Goal: Check status: Check status

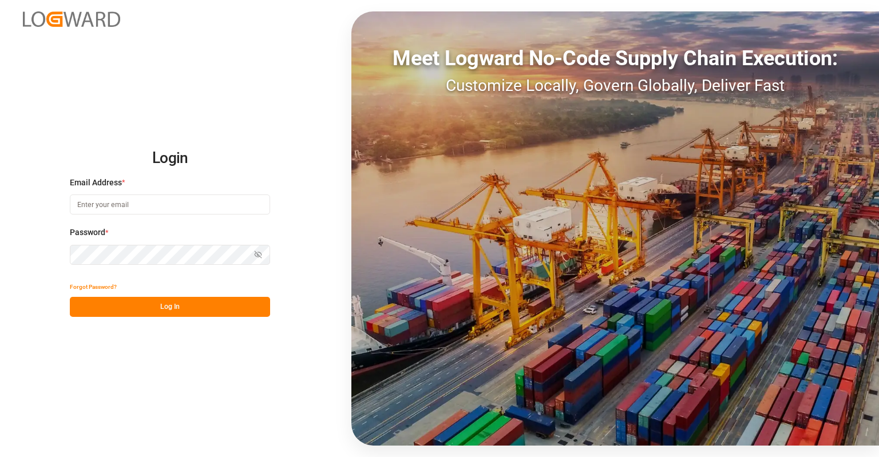
type input "[EMAIL_ADDRESS][DOMAIN_NAME]"
click at [158, 300] on button "Log In" at bounding box center [170, 307] width 200 height 20
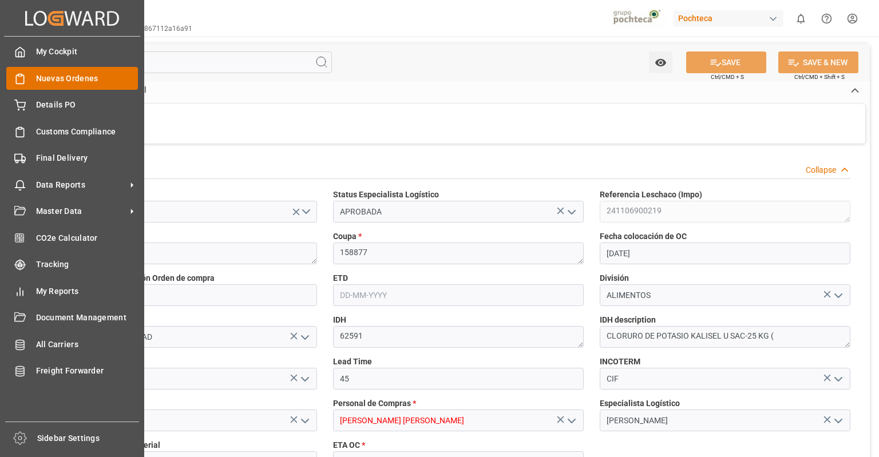
click at [48, 76] on span "Nuevas Ordenes" at bounding box center [87, 79] width 102 height 12
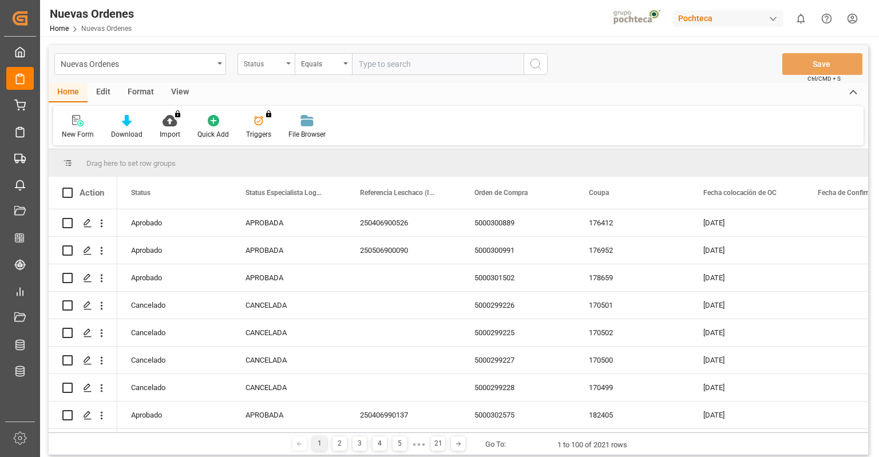
click at [277, 66] on div "Status" at bounding box center [263, 62] width 39 height 13
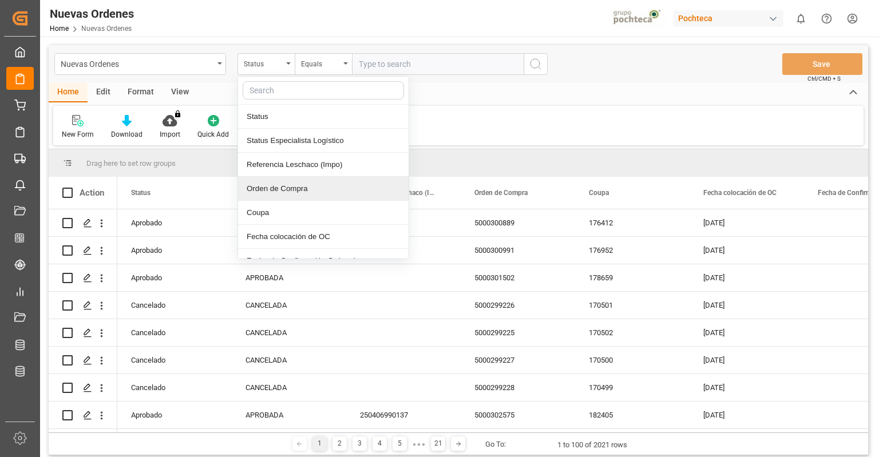
click at [288, 192] on div "Orden de Compra" at bounding box center [323, 189] width 171 height 24
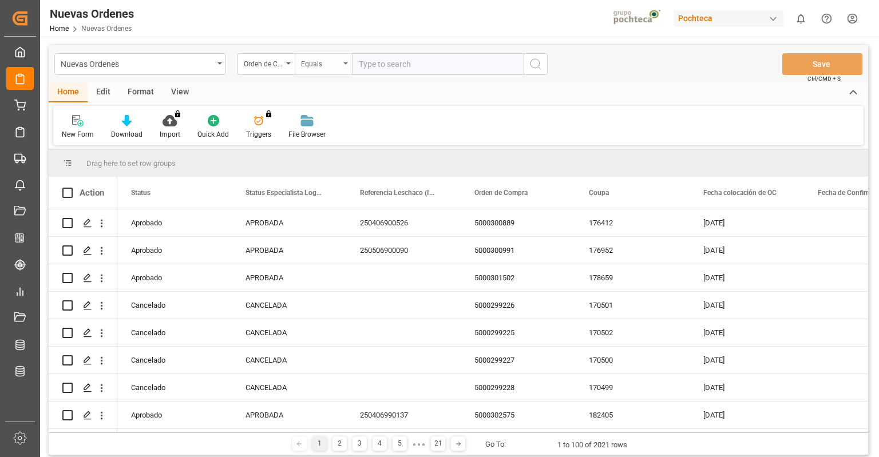
click at [326, 61] on div "Equals" at bounding box center [320, 62] width 39 height 13
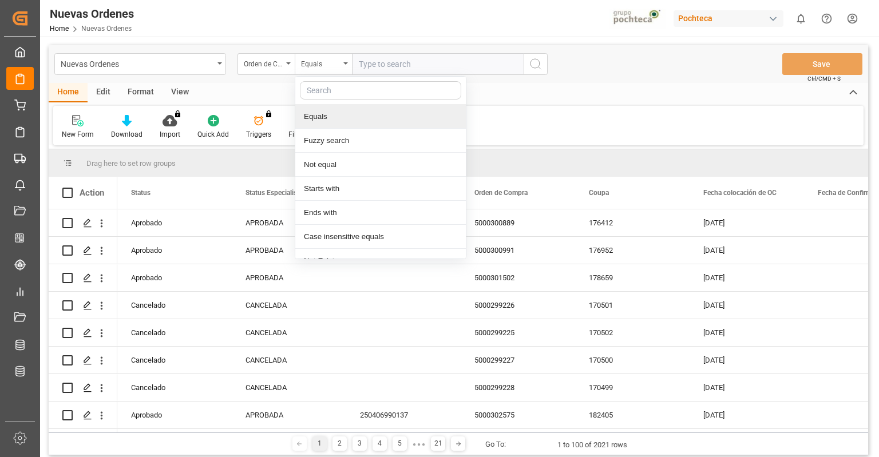
click at [382, 68] on input "text" at bounding box center [438, 64] width 172 height 22
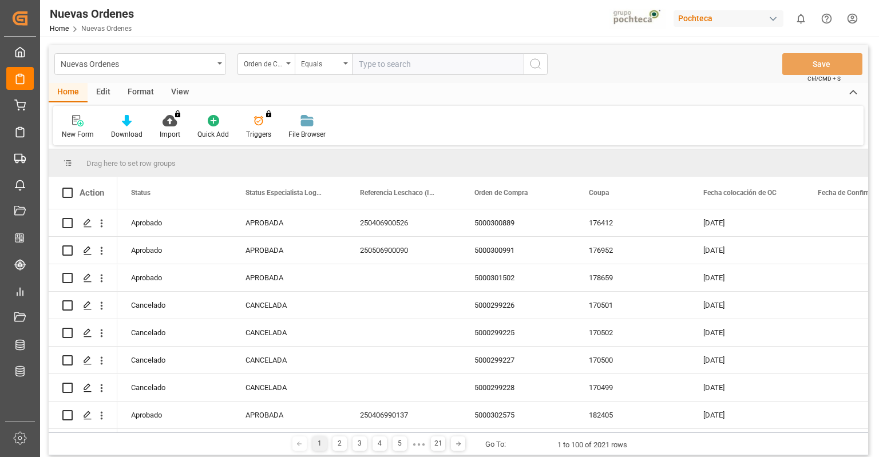
paste input "5000303853"
type input "5000303853"
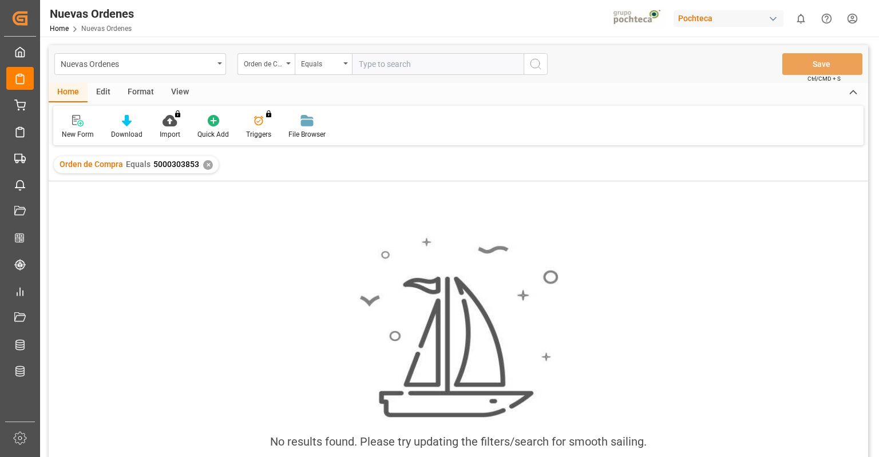
click at [208, 165] on div "✕" at bounding box center [208, 165] width 10 height 10
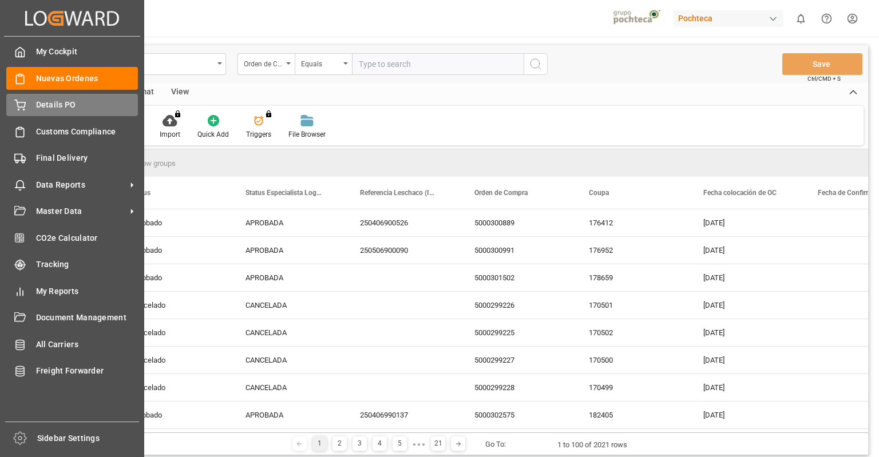
click at [23, 108] on icon at bounding box center [19, 105] width 11 height 11
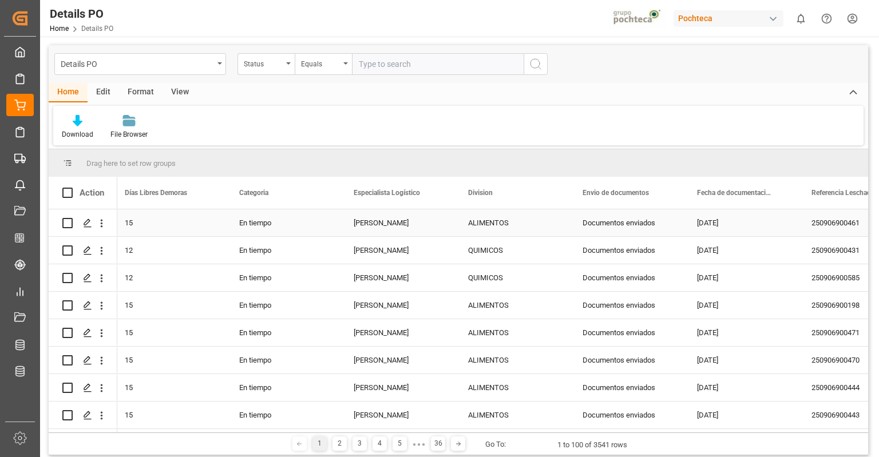
scroll to position [0, 534]
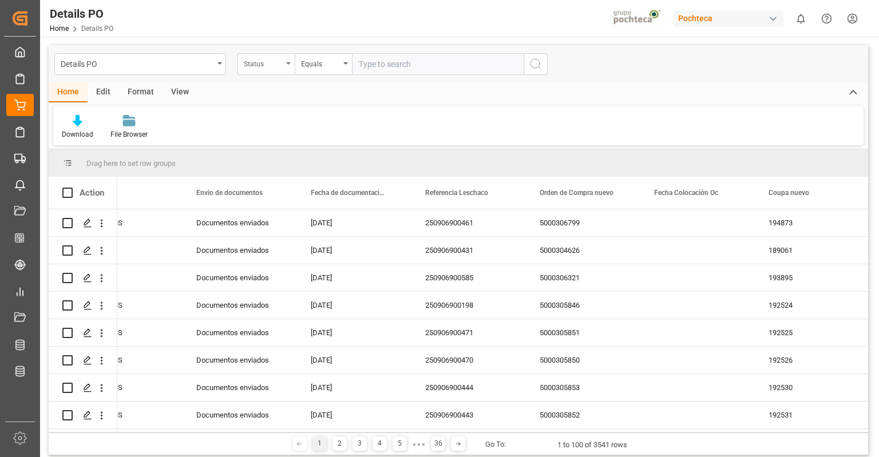
click at [289, 66] on div "Status" at bounding box center [265, 64] width 57 height 22
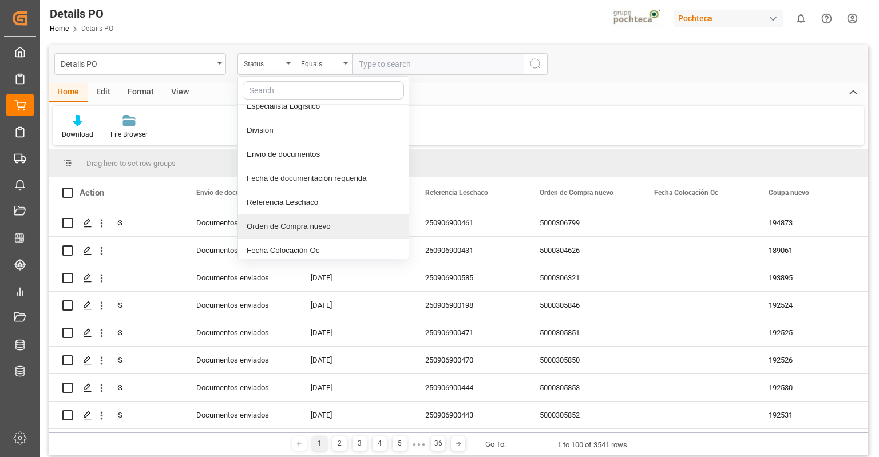
click at [316, 225] on div "Orden de Compra nuevo" at bounding box center [323, 227] width 171 height 24
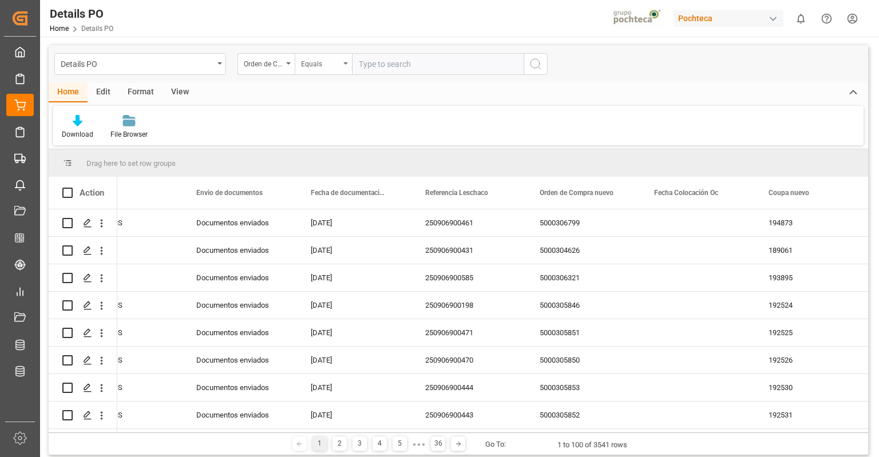
click at [344, 60] on div "Equals" at bounding box center [323, 64] width 57 height 22
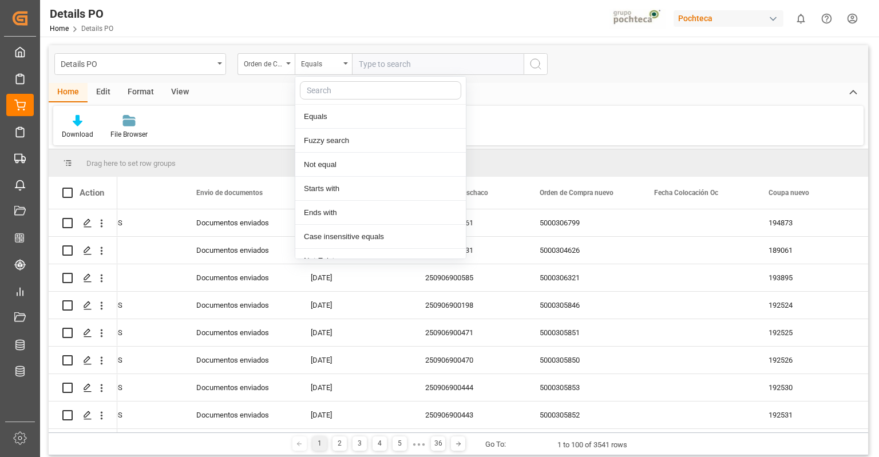
click at [403, 57] on input "text" at bounding box center [438, 64] width 172 height 22
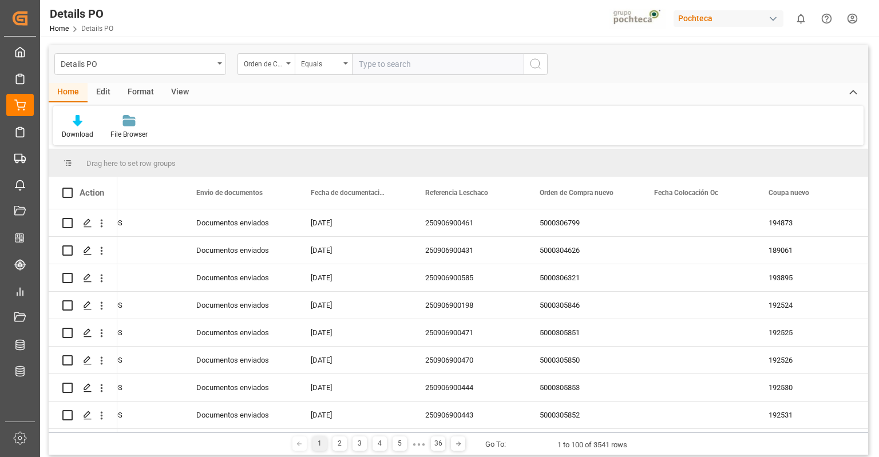
paste input "5000303853"
type input "5000303853"
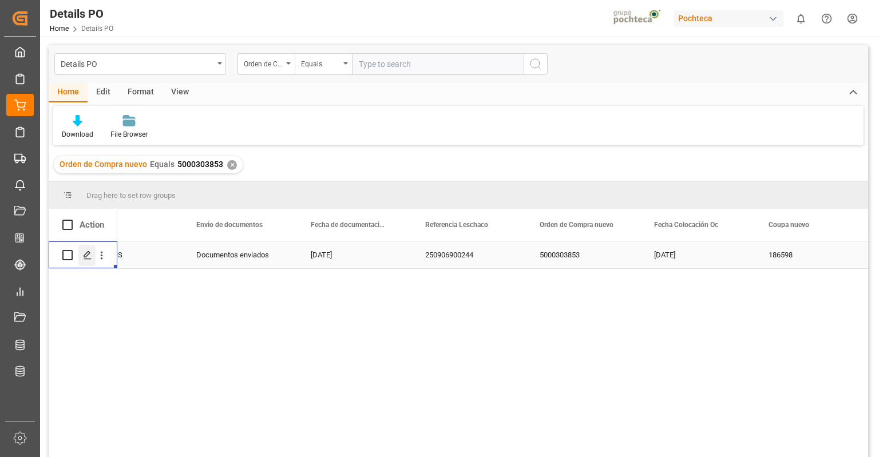
click at [89, 255] on icon "Press SPACE to select this row." at bounding box center [87, 255] width 9 height 9
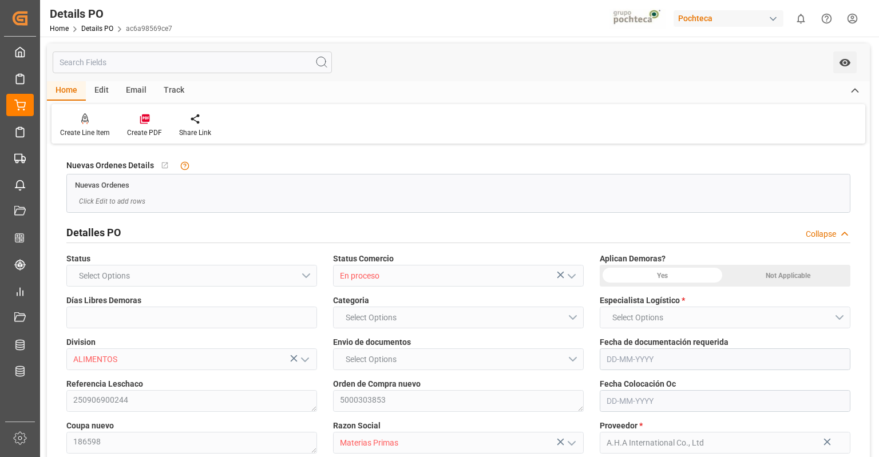
type input "12"
type input "[DATE]"
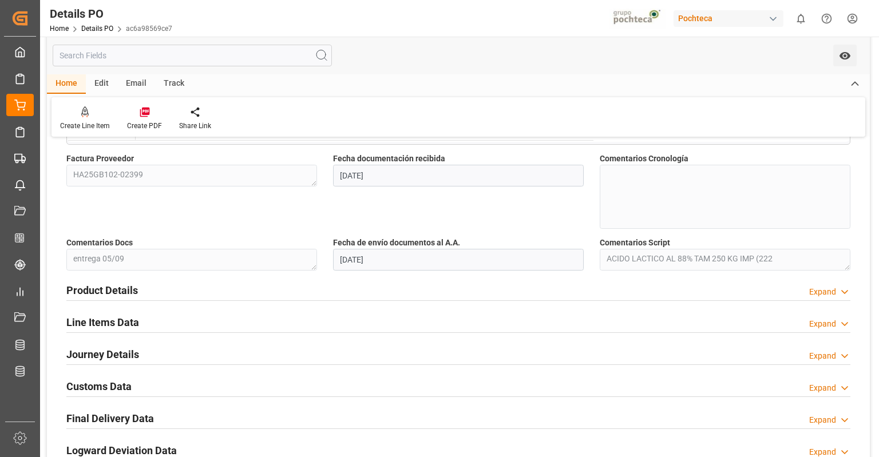
click at [108, 289] on h2 "Product Details" at bounding box center [102, 290] width 72 height 15
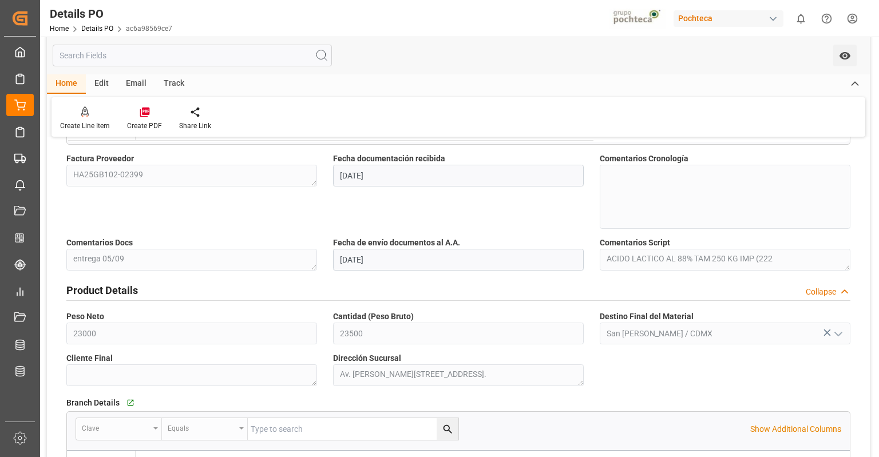
click at [107, 295] on h2 "Product Details" at bounding box center [102, 290] width 72 height 15
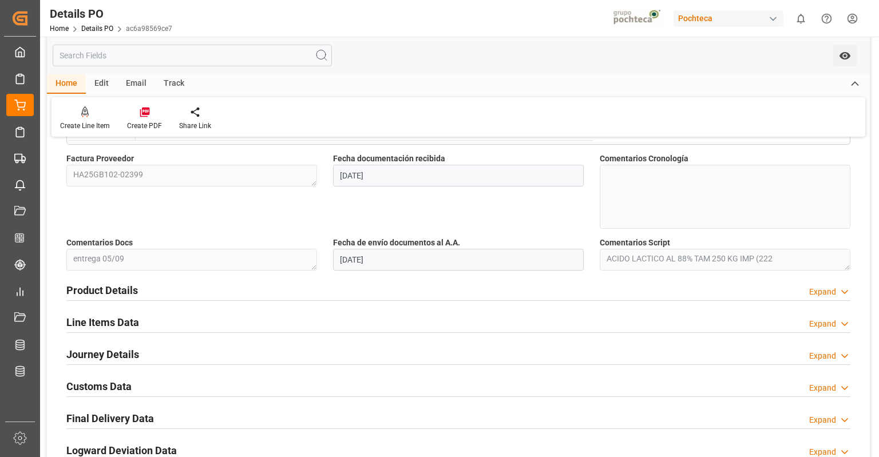
click at [108, 320] on h2 "Line Items Data" at bounding box center [102, 322] width 73 height 15
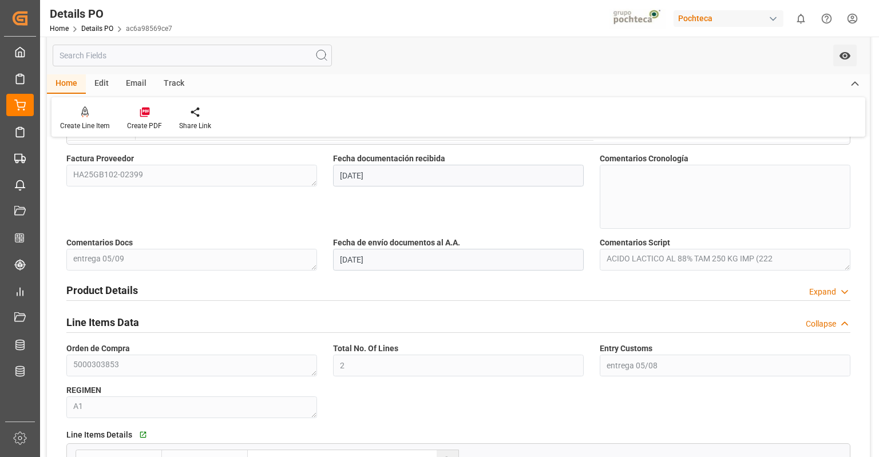
click at [108, 320] on h2 "Line Items Data" at bounding box center [102, 322] width 73 height 15
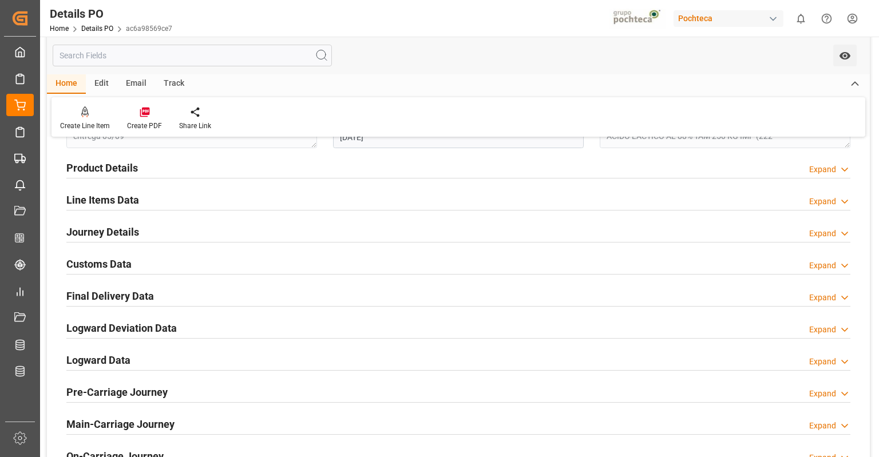
click at [110, 231] on h2 "Journey Details" at bounding box center [102, 231] width 73 height 15
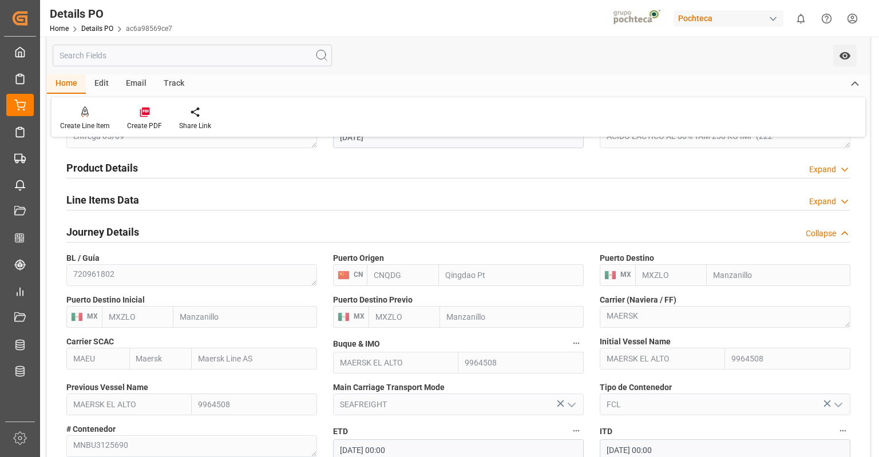
click at [110, 231] on h2 "Journey Details" at bounding box center [102, 231] width 73 height 15
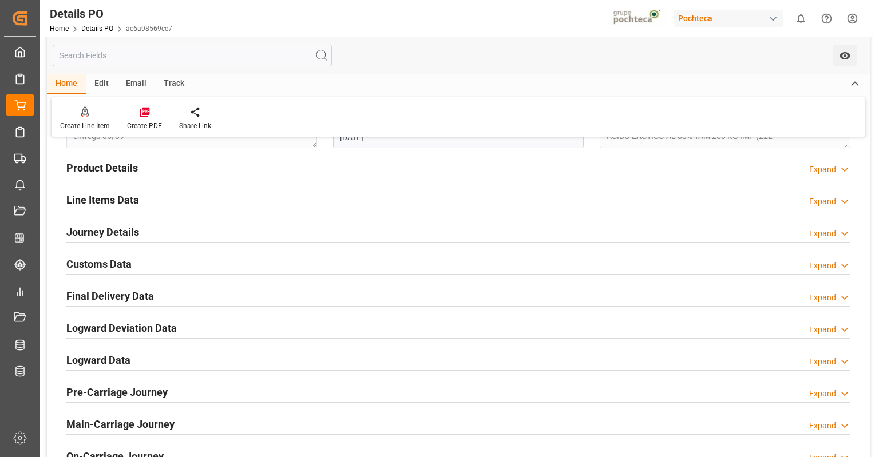
click at [111, 256] on h2 "Customs Data" at bounding box center [98, 263] width 65 height 15
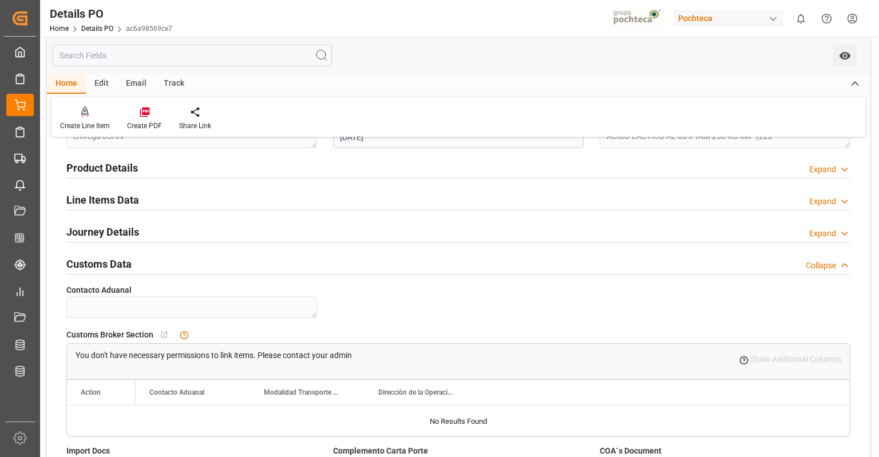
click at [111, 258] on h2 "Customs Data" at bounding box center [98, 263] width 65 height 15
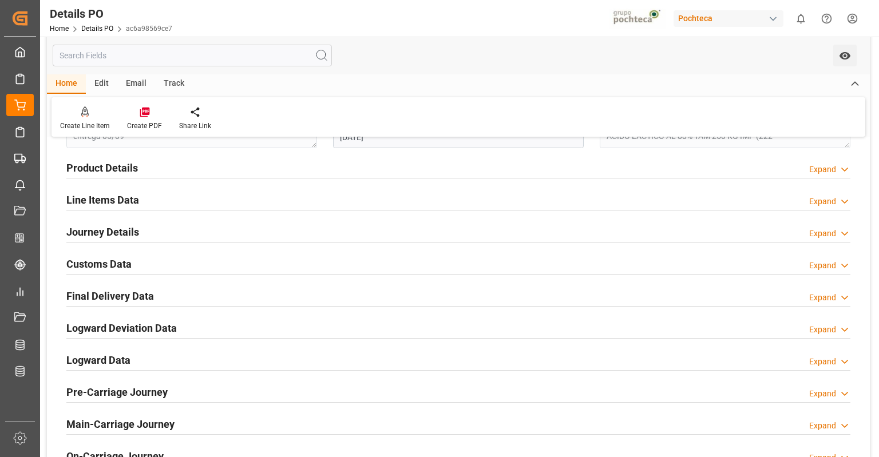
click at [104, 293] on h2 "Final Delivery Data" at bounding box center [110, 295] width 88 height 15
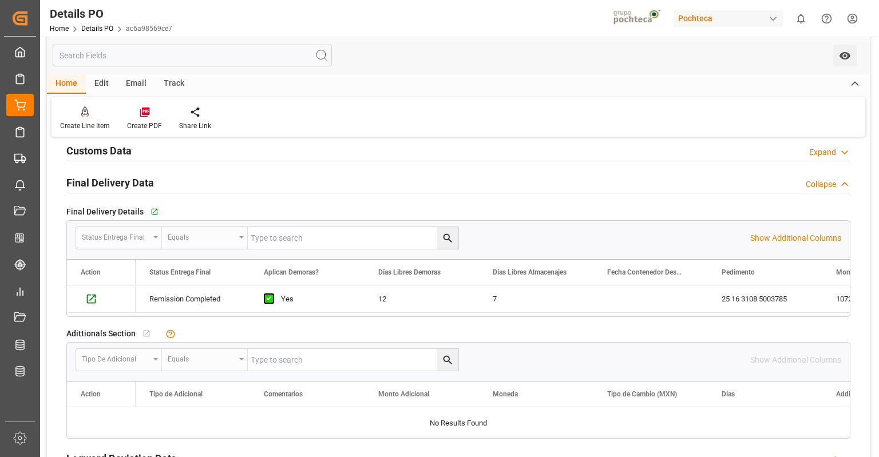
scroll to position [802, 0]
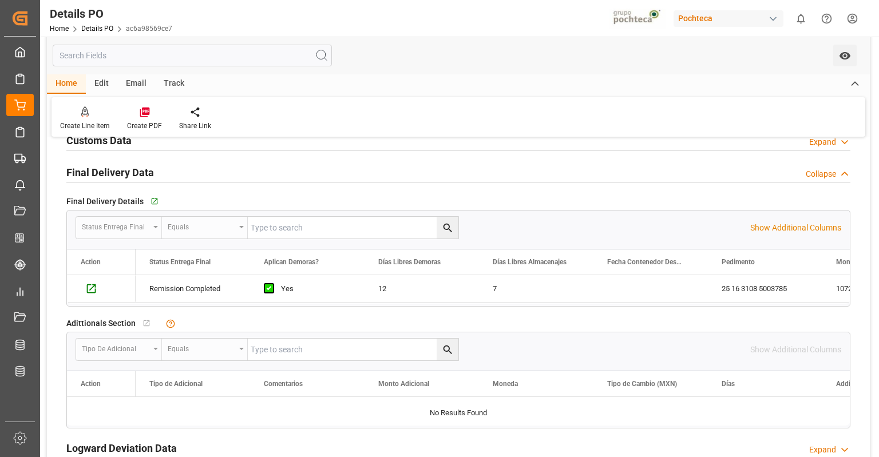
click at [112, 167] on h2 "Final Delivery Data" at bounding box center [110, 172] width 88 height 15
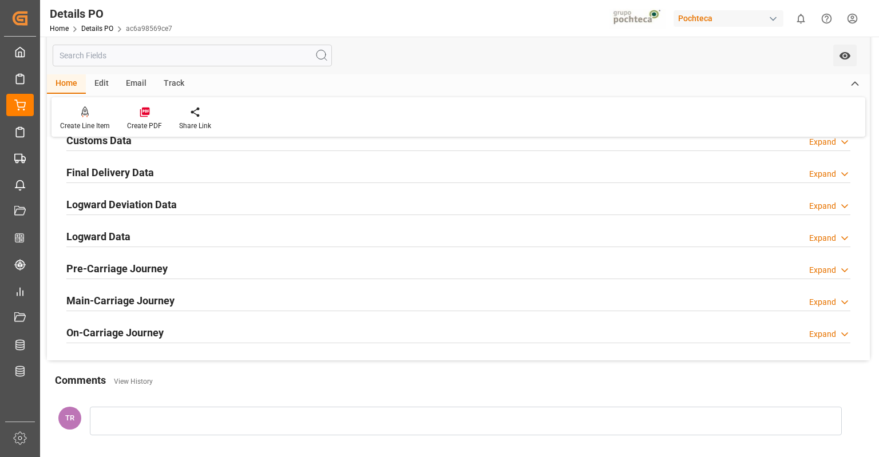
click at [128, 207] on h2 "Logward Deviation Data" at bounding box center [121, 204] width 110 height 15
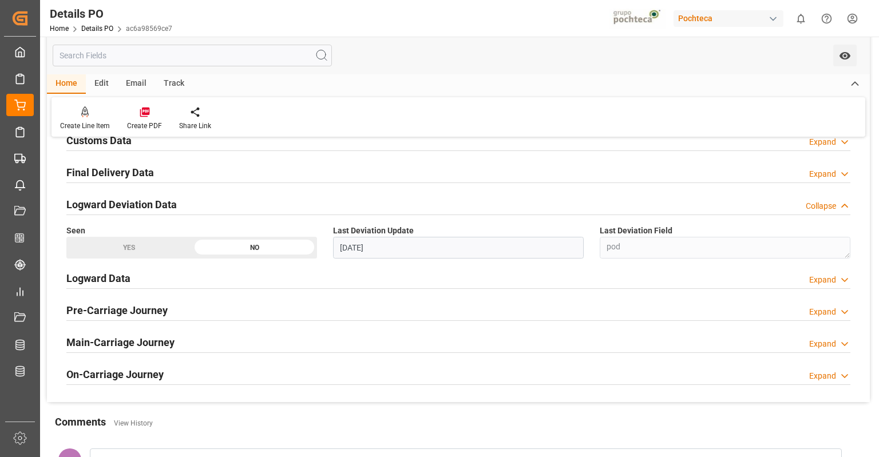
click at [128, 207] on h2 "Logward Deviation Data" at bounding box center [121, 204] width 110 height 15
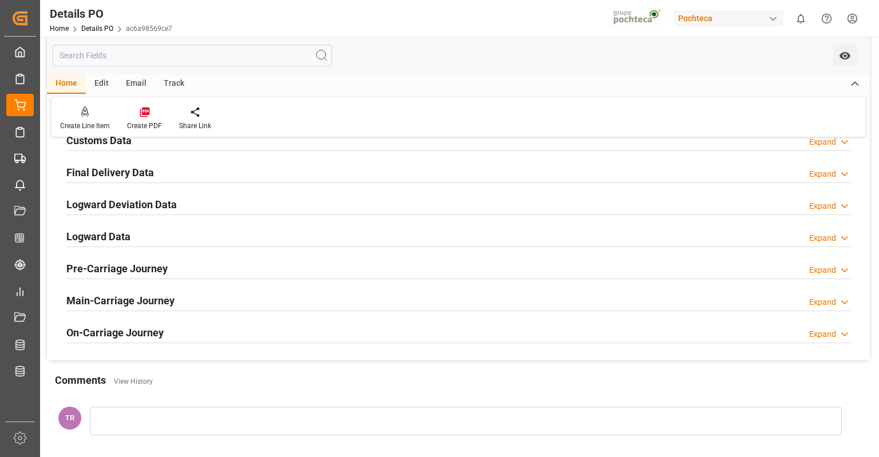
click at [126, 234] on h2 "Logward Data" at bounding box center [98, 236] width 64 height 15
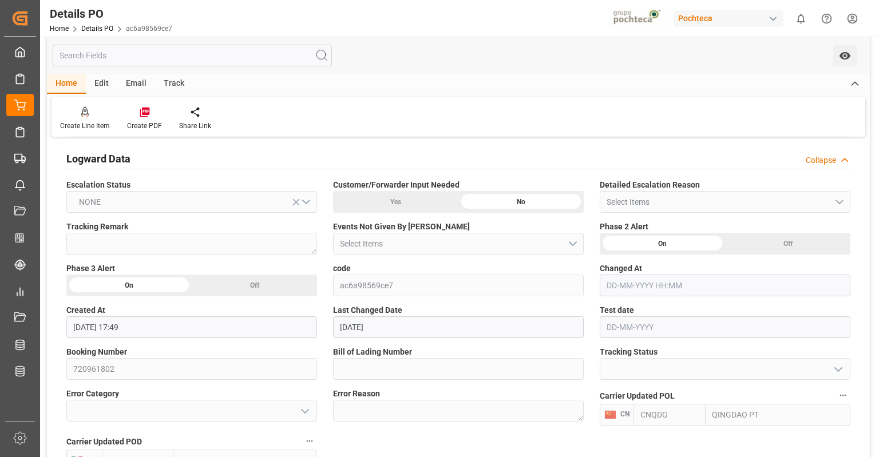
scroll to position [797, 0]
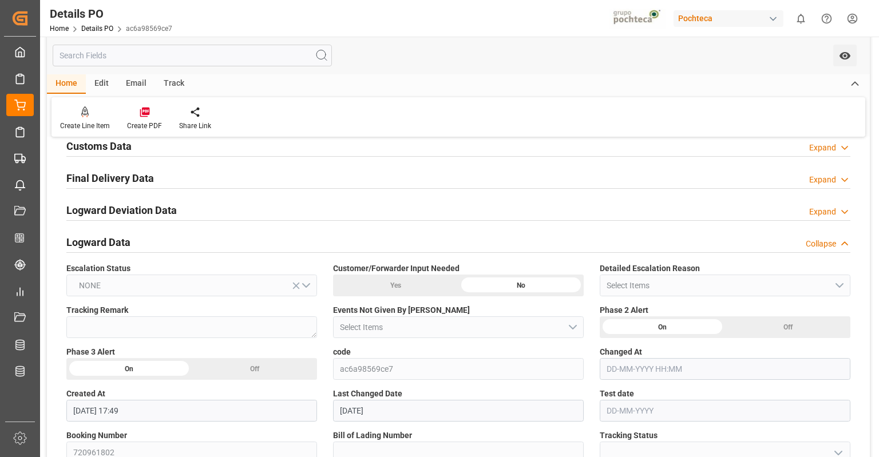
click at [117, 240] on h2 "Logward Data" at bounding box center [98, 242] width 64 height 15
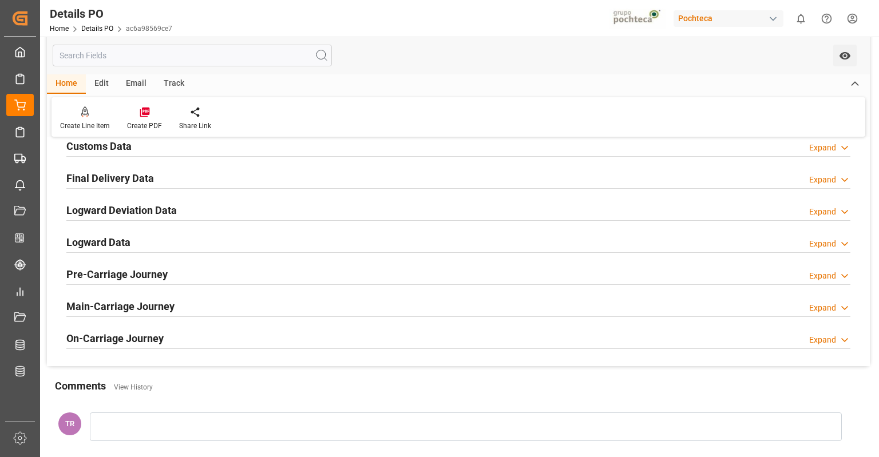
click at [139, 272] on h2 "Pre-Carriage Journey" at bounding box center [116, 274] width 101 height 15
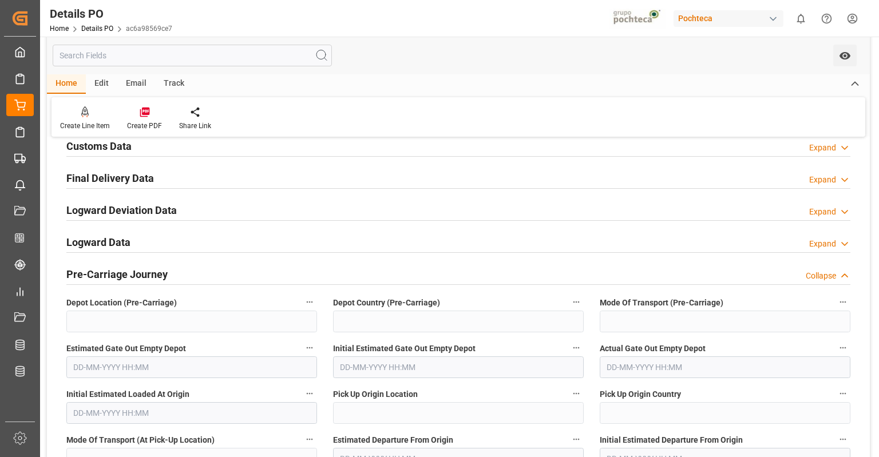
click at [139, 272] on h2 "Pre-Carriage Journey" at bounding box center [116, 274] width 101 height 15
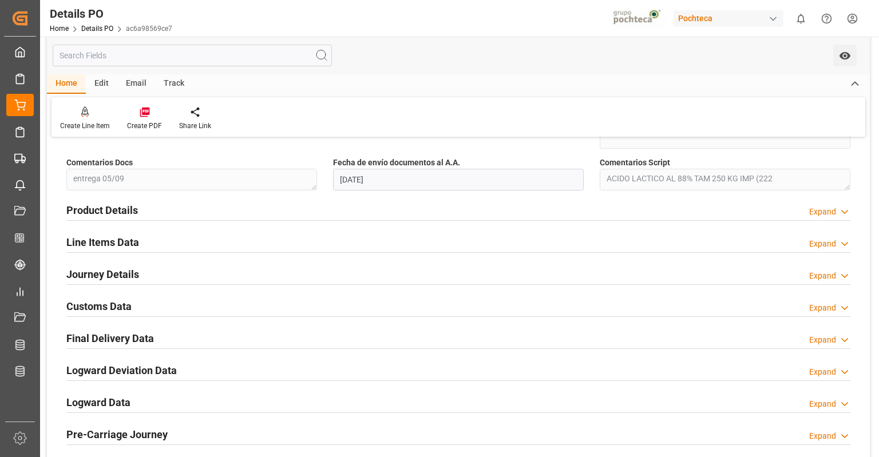
scroll to position [618, 0]
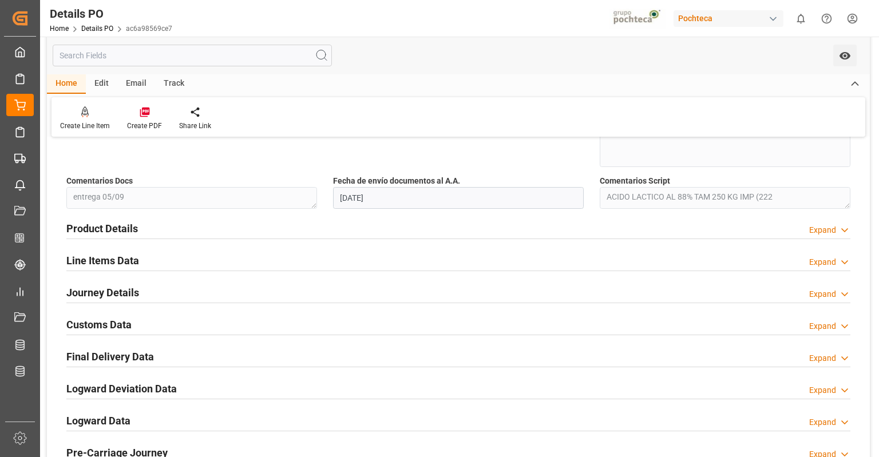
click at [163, 231] on div "Product Details Expand" at bounding box center [458, 228] width 784 height 22
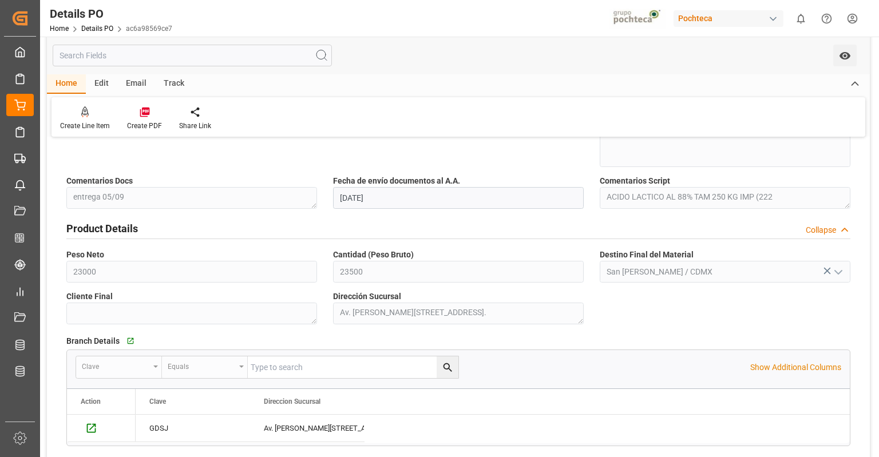
click at [163, 231] on div "Product Details Collapse" at bounding box center [458, 228] width 784 height 22
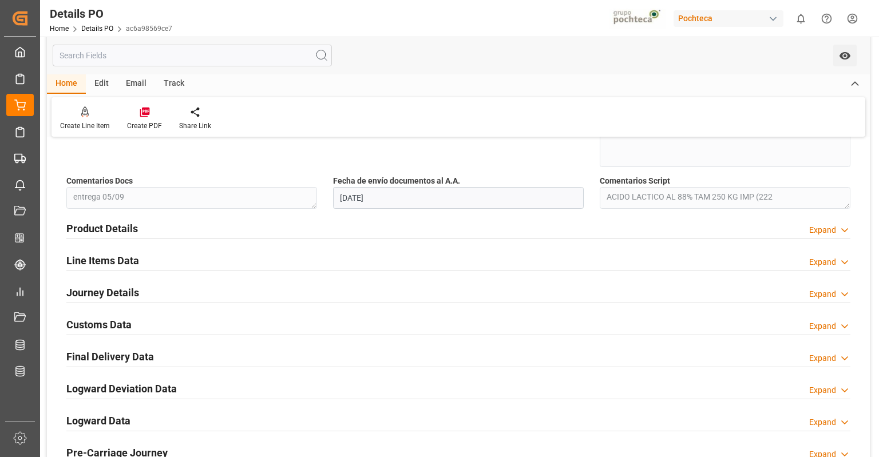
click at [169, 255] on div "Line Items Data Expand" at bounding box center [458, 260] width 784 height 22
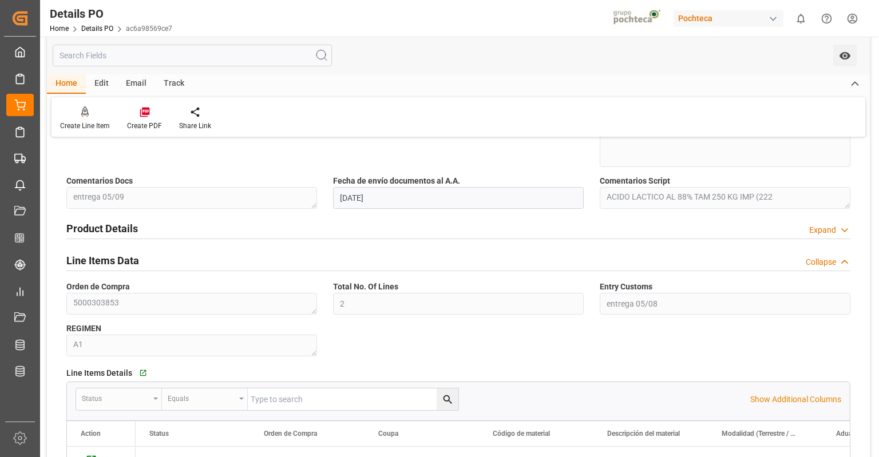
click at [169, 255] on div "Line Items Data Collapse" at bounding box center [458, 260] width 784 height 22
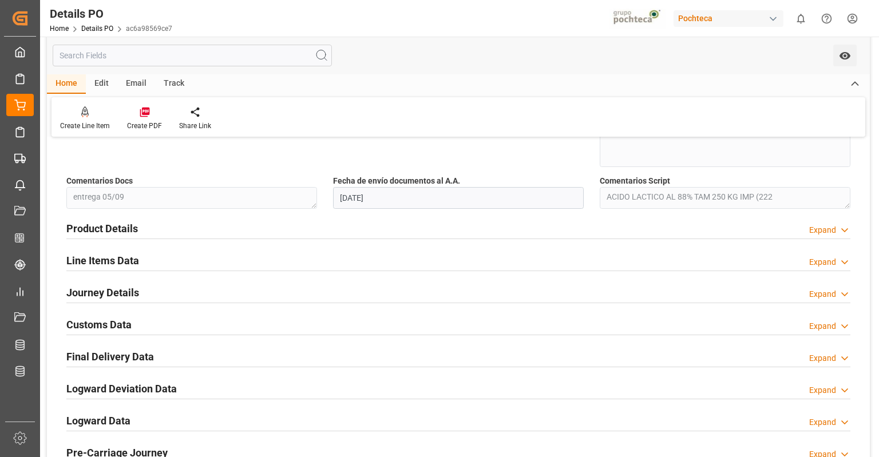
click at [171, 285] on div "Journey Details Expand" at bounding box center [458, 292] width 784 height 22
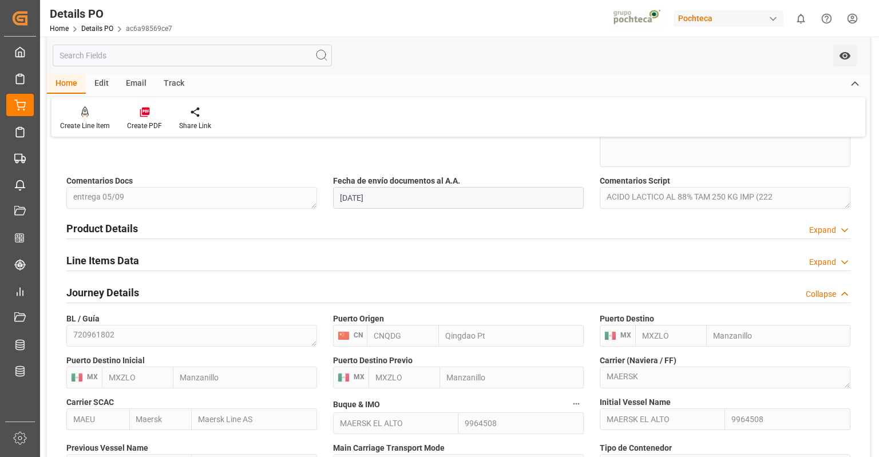
click at [171, 285] on div "Journey Details Collapse" at bounding box center [458, 292] width 784 height 22
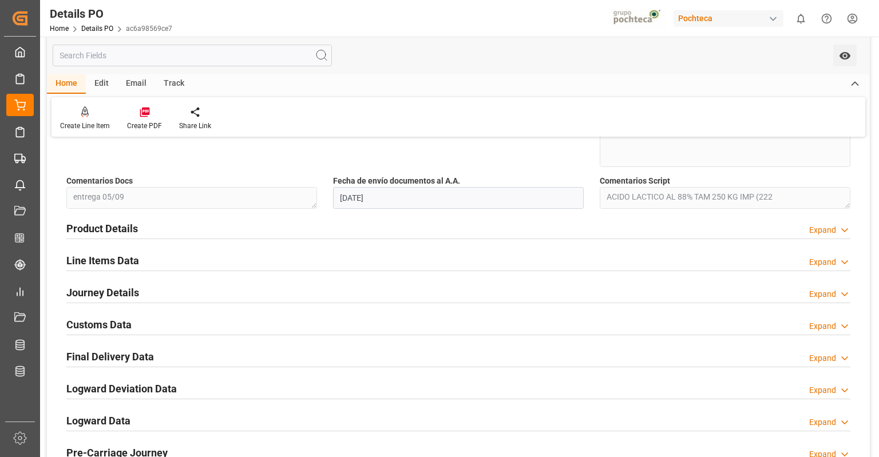
click at [167, 315] on div "Customs Data Expand" at bounding box center [458, 324] width 784 height 22
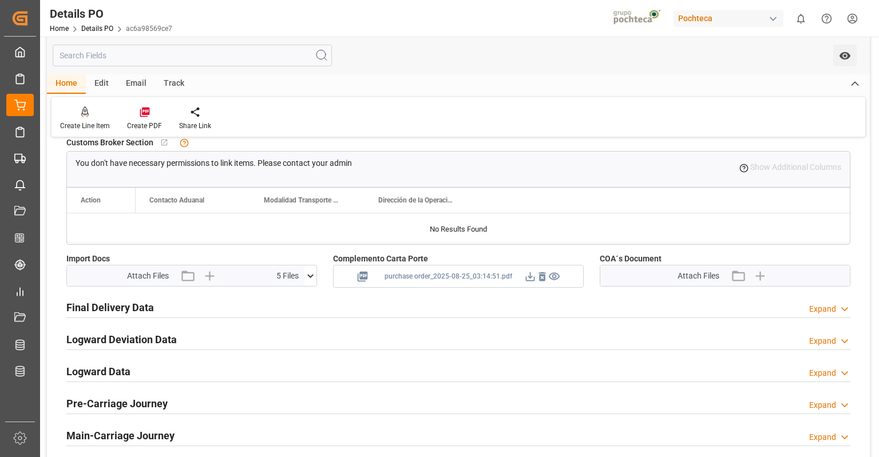
scroll to position [872, 0]
click at [307, 272] on icon at bounding box center [310, 276] width 12 height 12
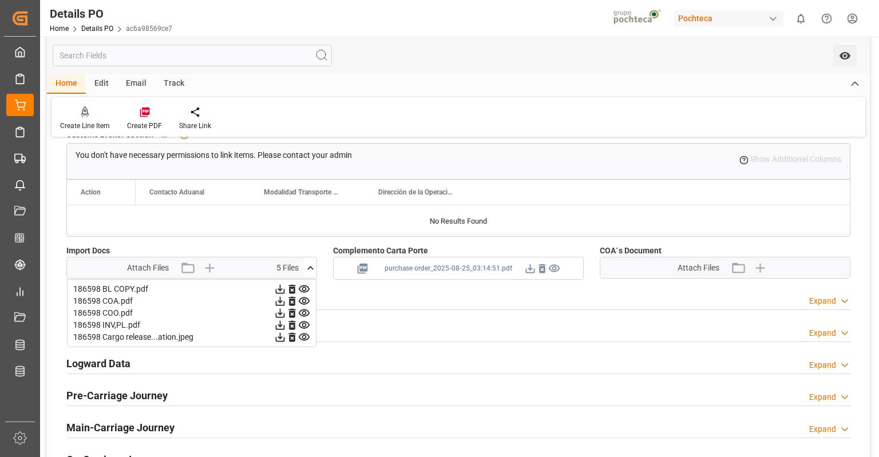
scroll to position [881, 0]
click at [282, 297] on icon at bounding box center [280, 300] width 12 height 12
